Goal: Task Accomplishment & Management: Complete application form

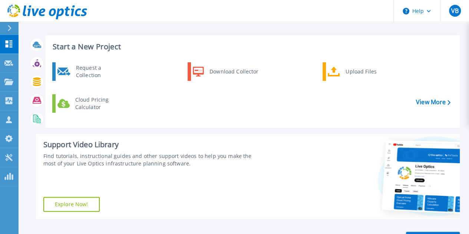
scroll to position [1, 0]
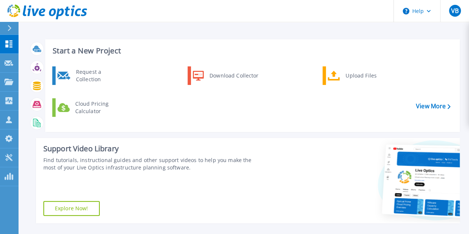
click at [7, 30] on div at bounding box center [13, 28] width 12 height 13
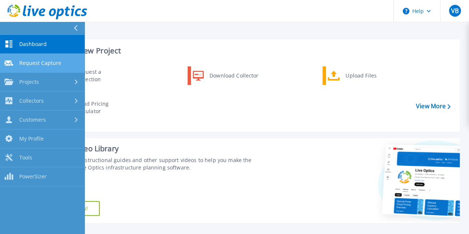
click at [58, 66] on link "Request Capture Request Capture" at bounding box center [42, 63] width 85 height 19
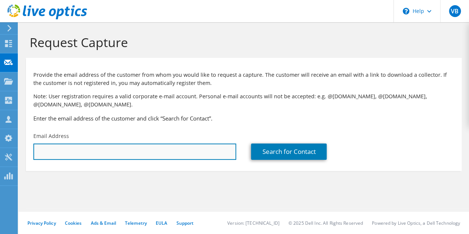
click at [88, 148] on input "text" at bounding box center [134, 152] width 203 height 16
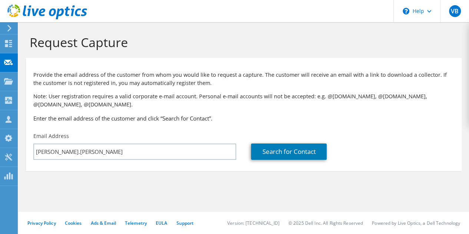
click at [406, 139] on div "Search for Contact" at bounding box center [353, 146] width 218 height 35
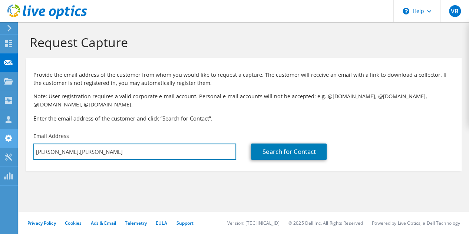
drag, startPoint x: 129, startPoint y: 155, endPoint x: 0, endPoint y: 139, distance: 129.8
click at [0, 139] on div "VB Channel Partner Victor Burguillos victor.burguillos@greencss.com Green My Pr…" at bounding box center [234, 117] width 469 height 234
click at [39, 154] on input "carlos.llanos" at bounding box center [134, 152] width 203 height 16
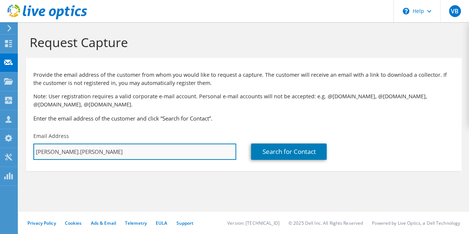
paste input "llanos_c@jp.pr.gov"
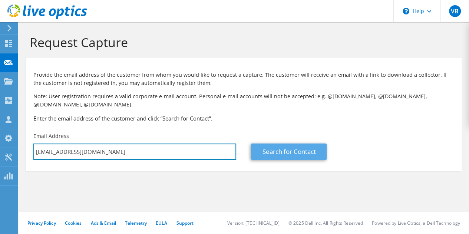
type input "llanos_c@jp.pr.gov"
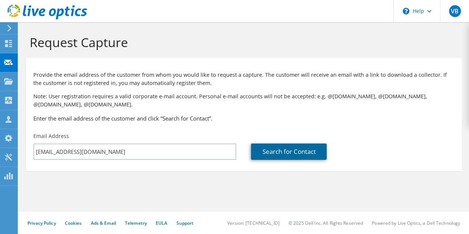
click at [296, 155] on link "Search for Contact" at bounding box center [289, 152] width 76 height 16
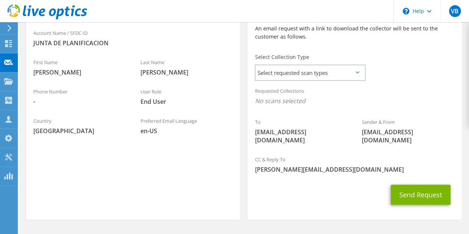
scroll to position [181, 0]
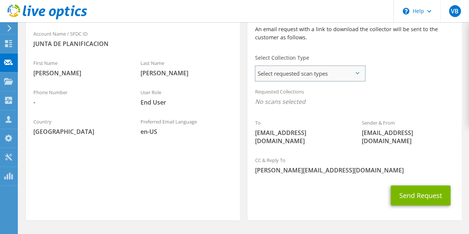
click at [347, 78] on span "Select requested scan types" at bounding box center [310, 73] width 109 height 15
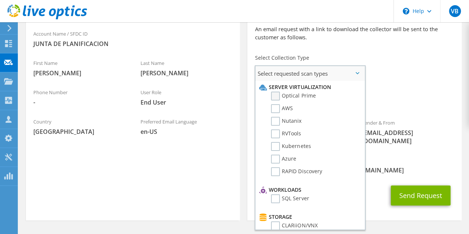
click at [277, 95] on label "Optical Prime" at bounding box center [293, 96] width 45 height 9
click at [0, 0] on input "Optical Prime" at bounding box center [0, 0] width 0 height 0
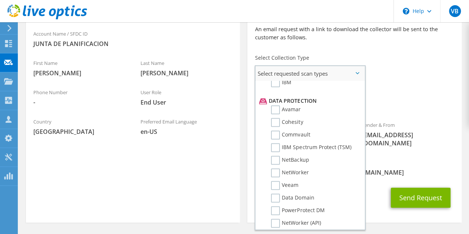
scroll to position [307, 0]
click at [277, 182] on label "Veeam" at bounding box center [284, 185] width 27 height 9
click at [0, 0] on input "Veeam" at bounding box center [0, 0] width 0 height 0
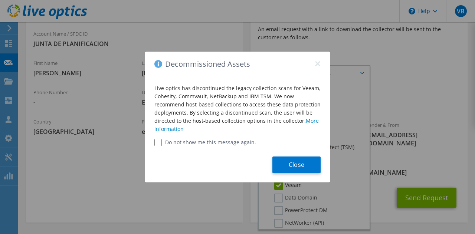
click at [157, 143] on input "Do not show me this message again." at bounding box center [157, 142] width 7 height 7
checkbox input "true"
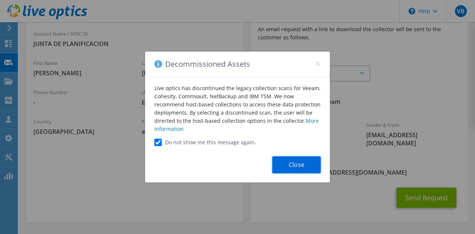
click at [297, 170] on button "Close" at bounding box center [296, 165] width 48 height 17
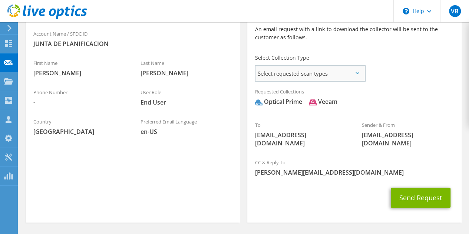
click at [346, 76] on span "Select requested scan types" at bounding box center [310, 73] width 109 height 15
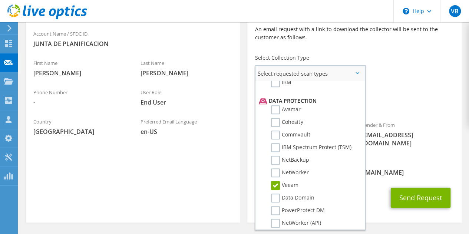
click at [275, 184] on label "Veeam" at bounding box center [284, 185] width 27 height 9
click at [0, 0] on input "Veeam" at bounding box center [0, 0] width 0 height 0
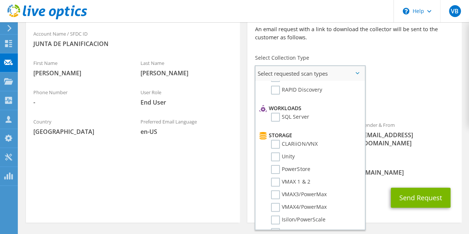
scroll to position [0, 0]
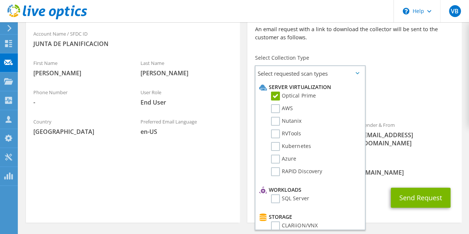
click at [386, 168] on span "victor.burguillos@greencss.com" at bounding box center [354, 172] width 199 height 8
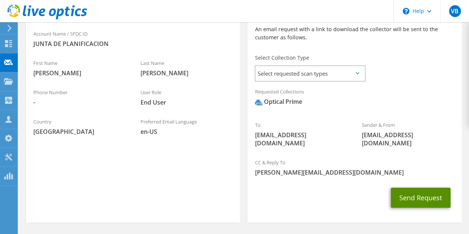
click at [430, 188] on button "Send Request" at bounding box center [421, 198] width 60 height 20
